Goal: Communication & Community: Answer question/provide support

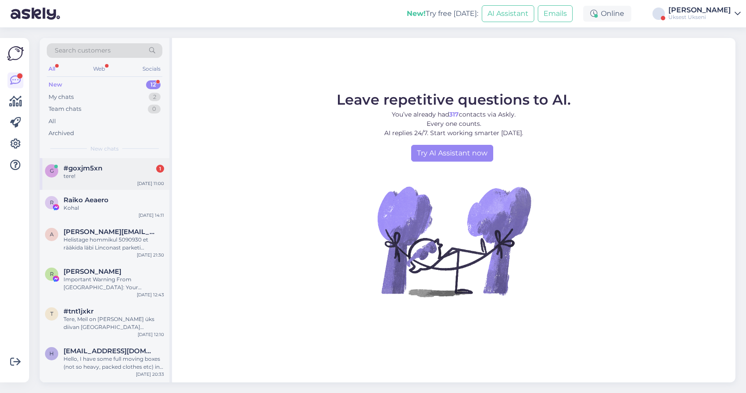
click at [108, 170] on div "#goxjm5xn 1" at bounding box center [114, 168] width 101 height 8
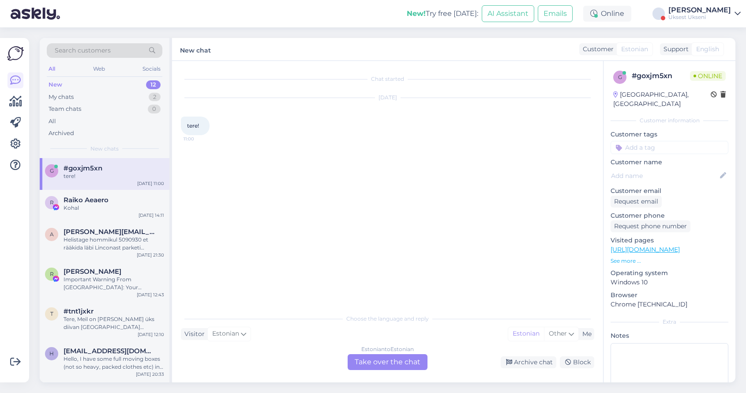
click at [385, 357] on div "Estonian to Estonian Take over the chat" at bounding box center [388, 362] width 80 height 16
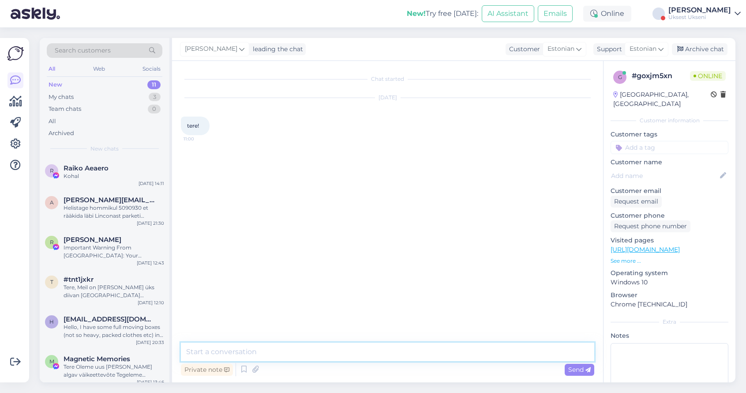
click at [280, 348] on textarea at bounding box center [388, 351] width 414 height 19
type textarea "Tere"
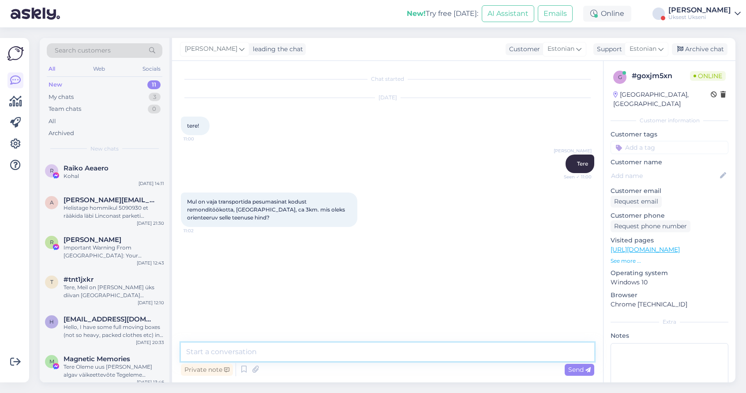
click at [260, 357] on textarea at bounding box center [388, 351] width 414 height 19
type textarea "84 eur koos KMga"
click at [356, 240] on div "Артём Вэльсио 84 eur koos KMga Seen ✓ 11:02" at bounding box center [388, 256] width 414 height 38
click at [278, 350] on textarea at bounding box center [388, 351] width 414 height 19
type textarea "palun"
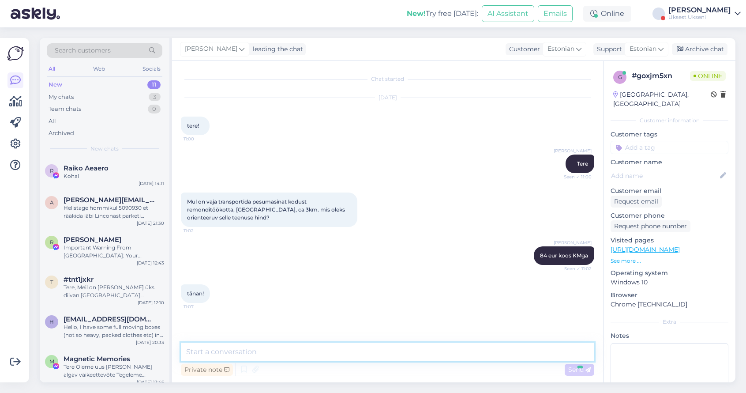
scroll to position [16, 0]
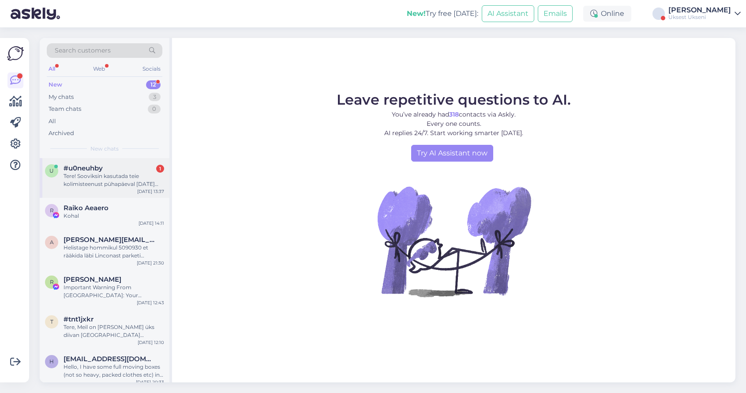
click at [98, 180] on div "Tere! Sooviksin kasutada teie kolimisteenust pühapäeval [DATE] ennekella 12-st.…" at bounding box center [114, 180] width 101 height 16
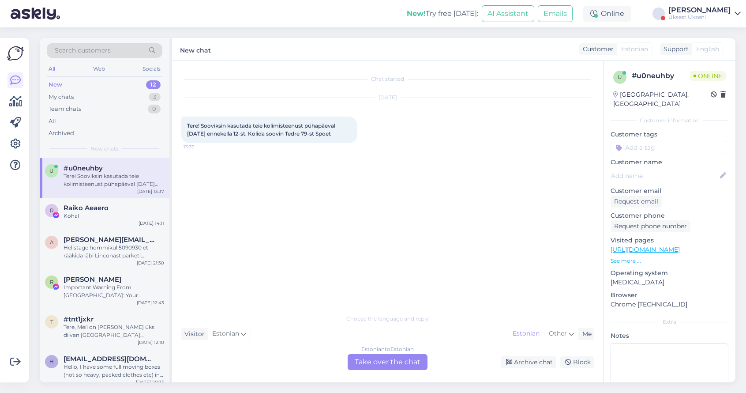
click at [382, 359] on div "Estonian to Estonian Take over the chat" at bounding box center [388, 362] width 80 height 16
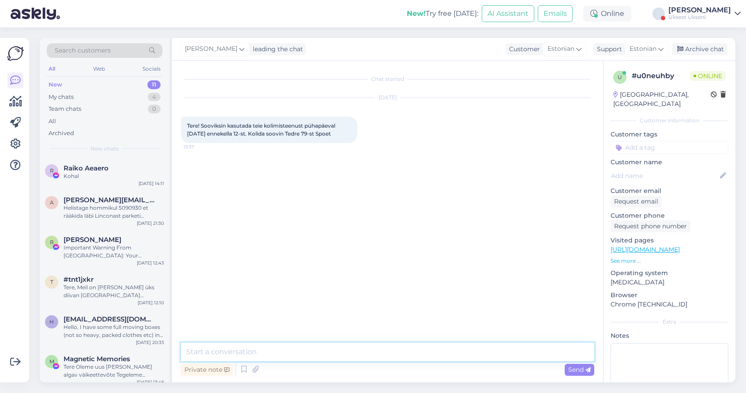
click at [286, 349] on textarea at bounding box center [388, 351] width 414 height 19
type textarea "Tere"
type textarea "p"
type textarea "kahjuks täisbroneeritud, saame aidata kas reedel või esmaspäeval"
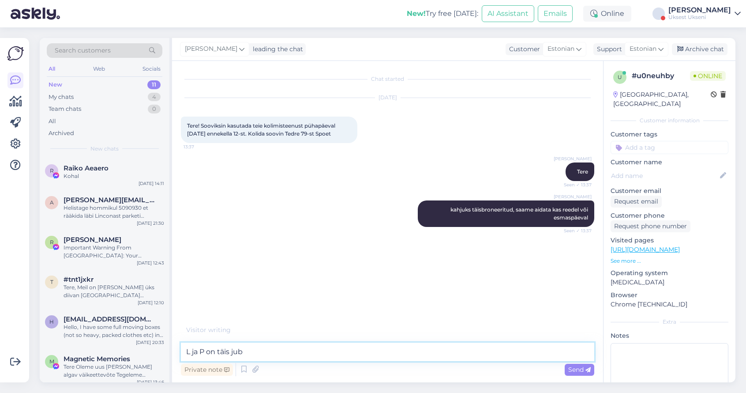
type textarea "L ja P on täis juba"
type textarea "k"
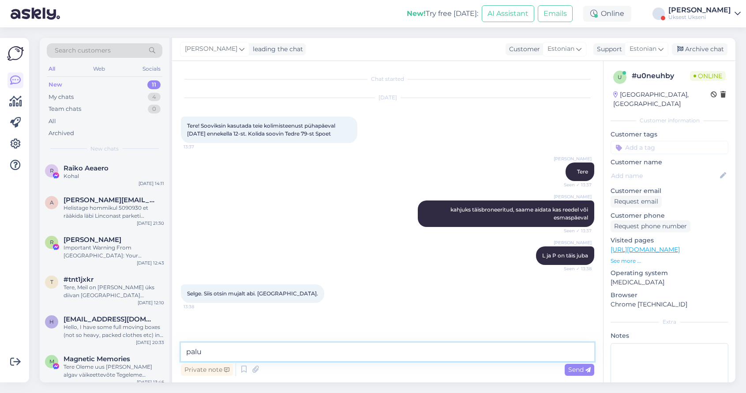
type textarea "palun"
